Goal: Task Accomplishment & Management: Use online tool/utility

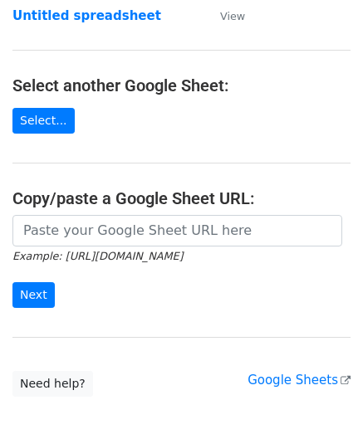
scroll to position [166, 0]
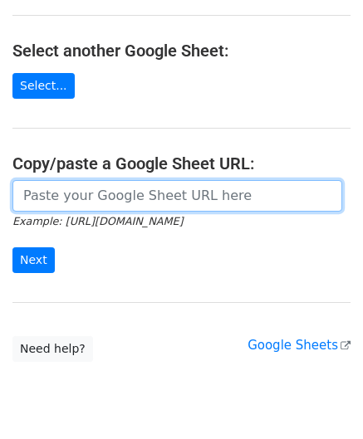
click at [72, 184] on input "url" at bounding box center [177, 196] width 330 height 32
paste input "[URL][DOMAIN_NAME]"
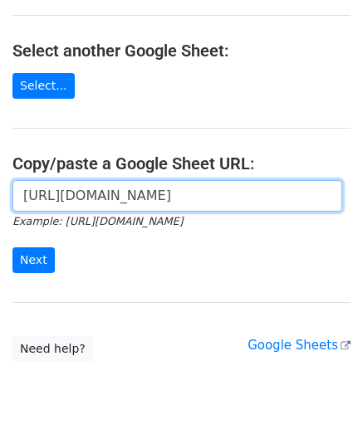
scroll to position [0, 369]
type input "[URL][DOMAIN_NAME]"
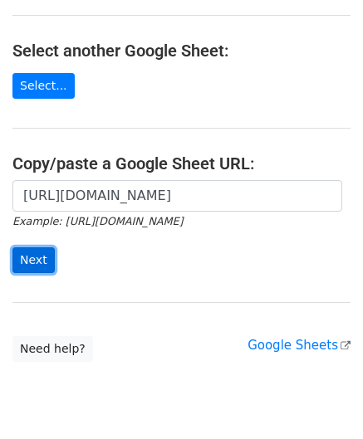
click at [37, 250] on input "Next" at bounding box center [33, 261] width 42 height 26
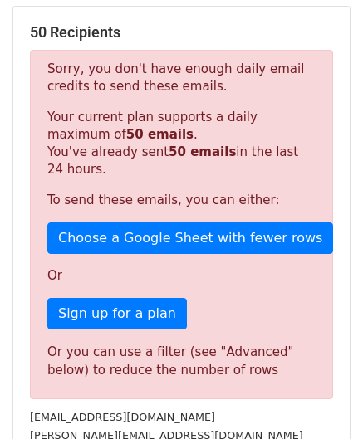
scroll to position [510, 0]
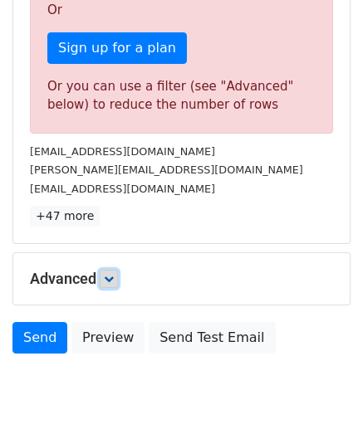
click at [113, 277] on icon at bounding box center [109, 279] width 10 height 10
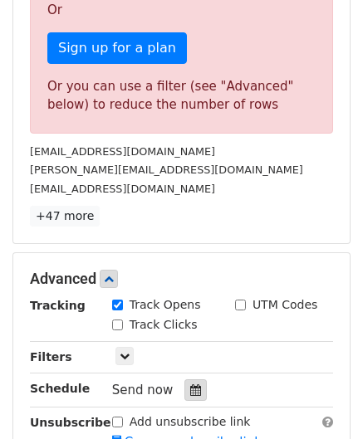
click at [190, 385] on icon at bounding box center [195, 391] width 11 height 12
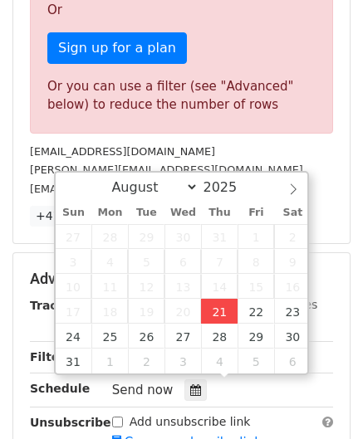
type input "[DATE] 12:00"
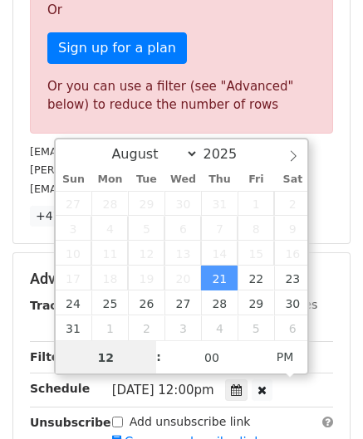
paste input "7"
type input "7"
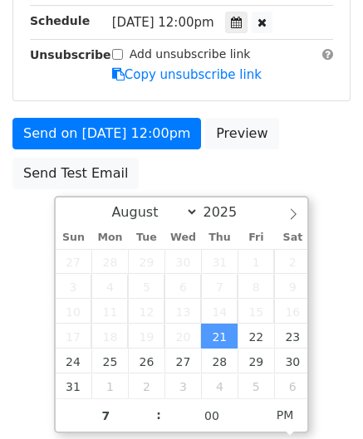
type input "[DATE] 19:00"
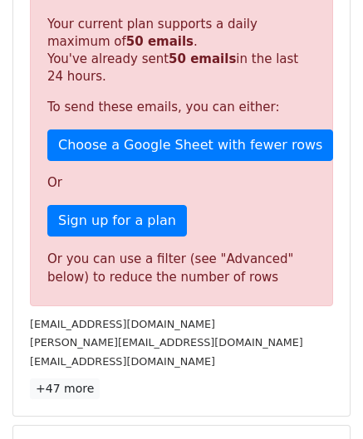
scroll to position [762, 0]
